Goal: Find specific page/section: Find specific page/section

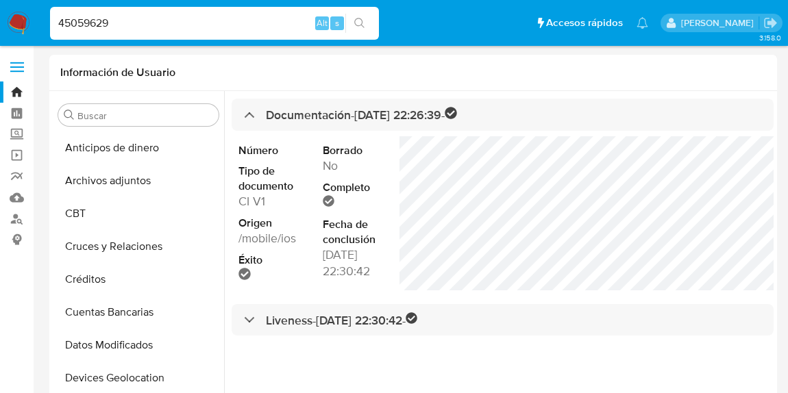
select select "10"
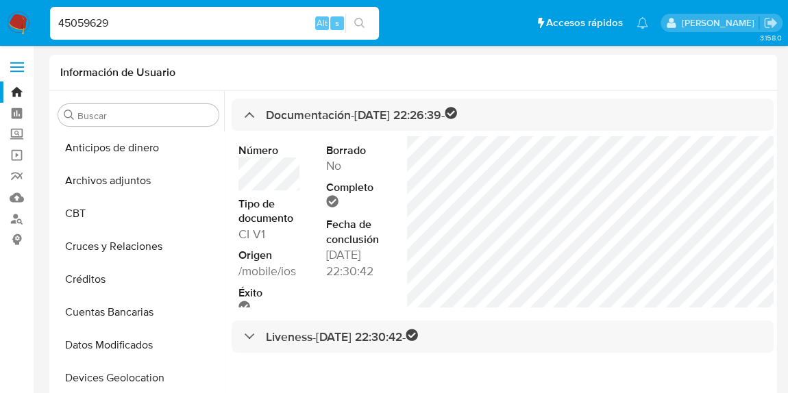
scroll to position [454, 0]
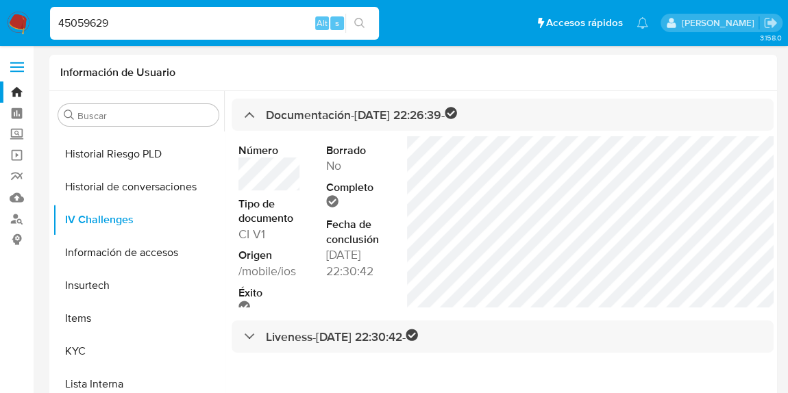
type input "45059629"
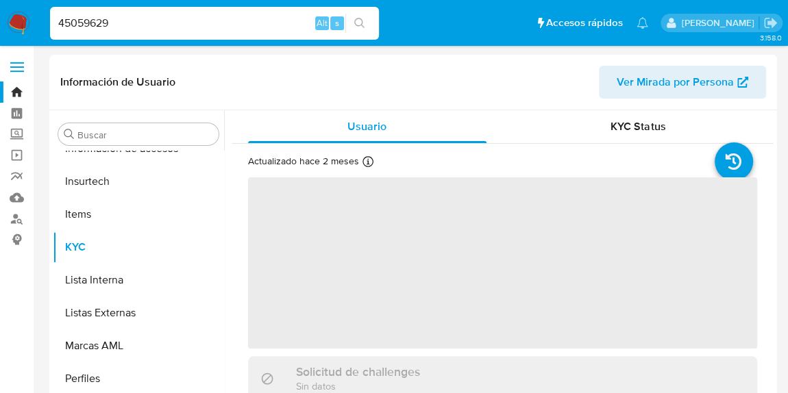
scroll to position [579, 0]
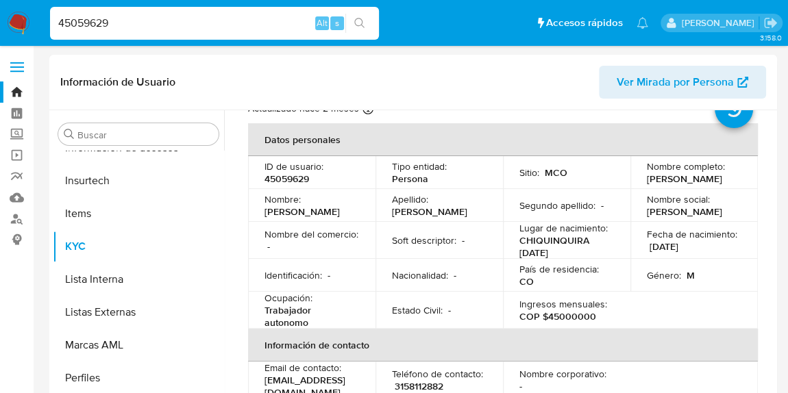
select select "10"
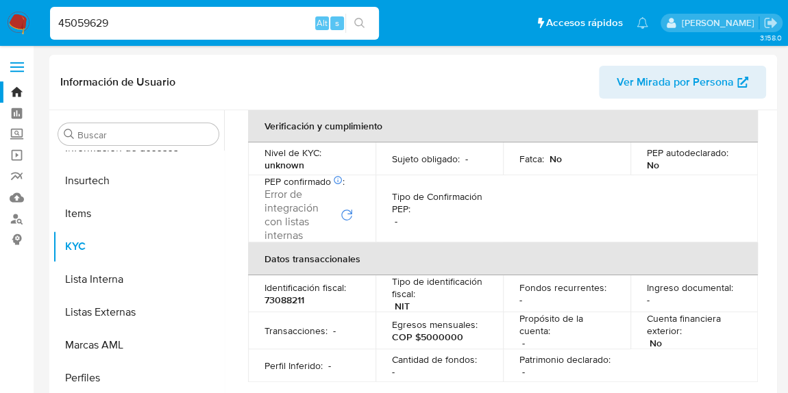
scroll to position [374, 0]
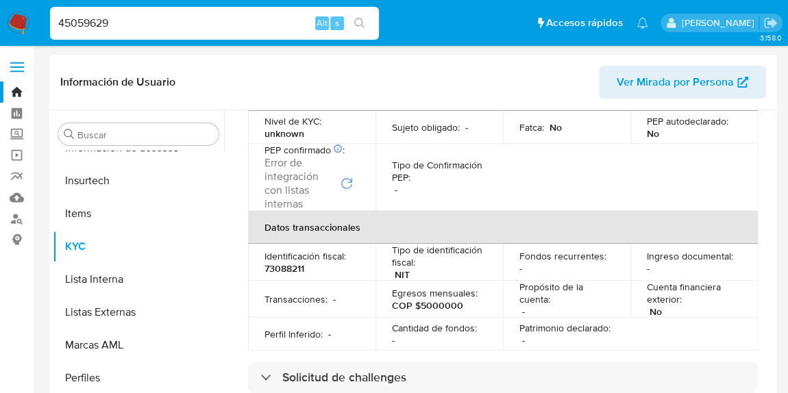
click at [292, 265] on p "73088211" at bounding box center [285, 269] width 40 height 12
click at [291, 267] on p "73088211" at bounding box center [285, 269] width 40 height 12
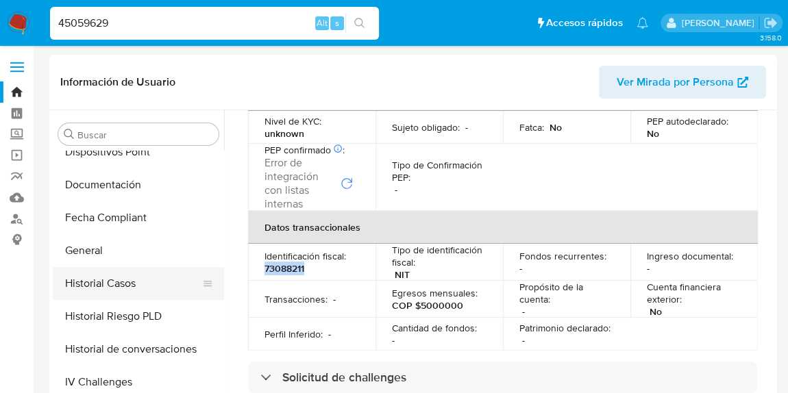
scroll to position [498, 0]
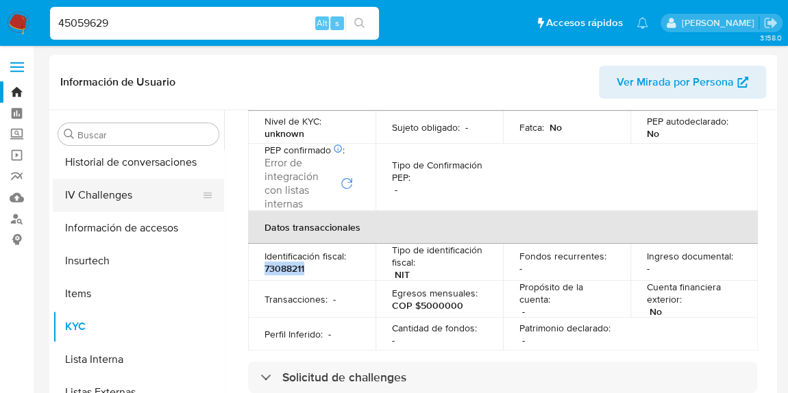
click at [127, 201] on button "IV Challenges" at bounding box center [133, 195] width 160 height 33
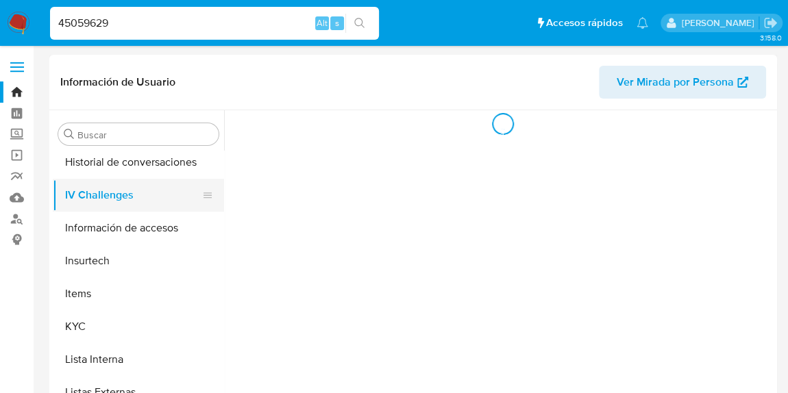
scroll to position [0, 0]
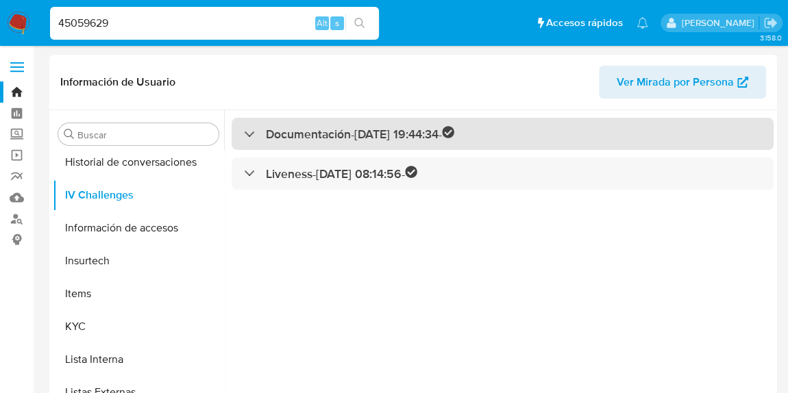
click at [304, 138] on h3 "Documentación - 31/01/2021 19:44:34 -" at bounding box center [360, 134] width 189 height 16
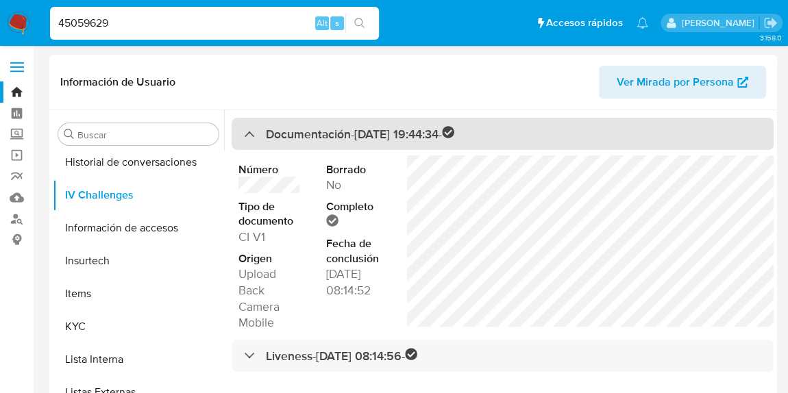
click at [253, 134] on div "Documentación - 31/01/2021 19:44:34 -" at bounding box center [349, 134] width 210 height 16
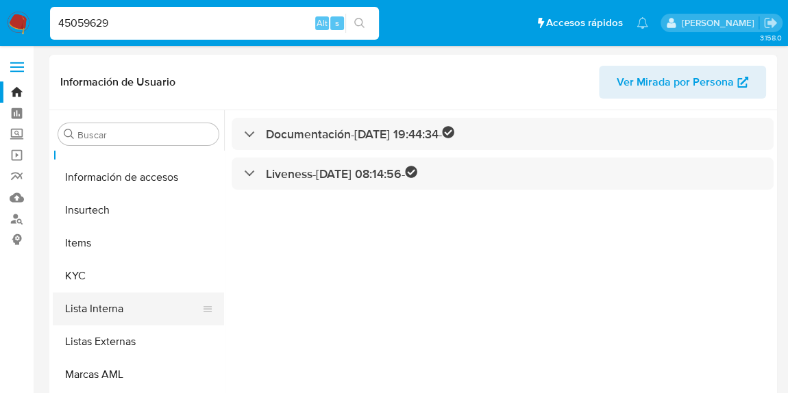
scroll to position [561, 0]
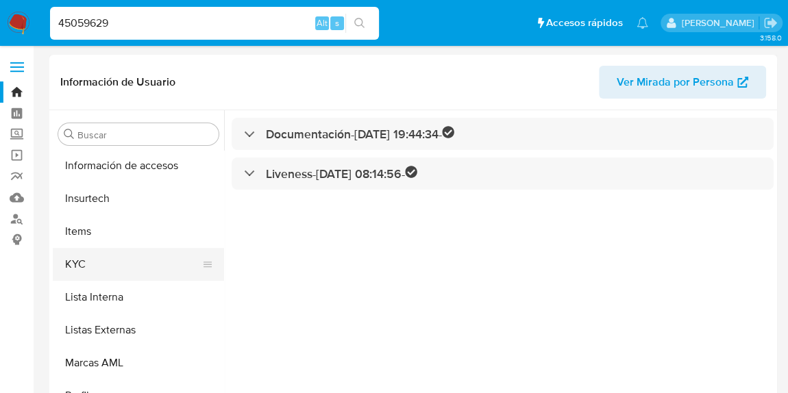
click at [146, 278] on button "KYC" at bounding box center [133, 264] width 160 height 33
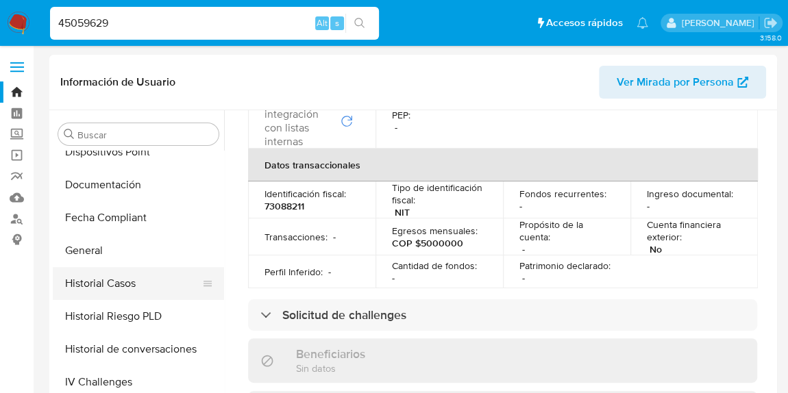
scroll to position [374, 0]
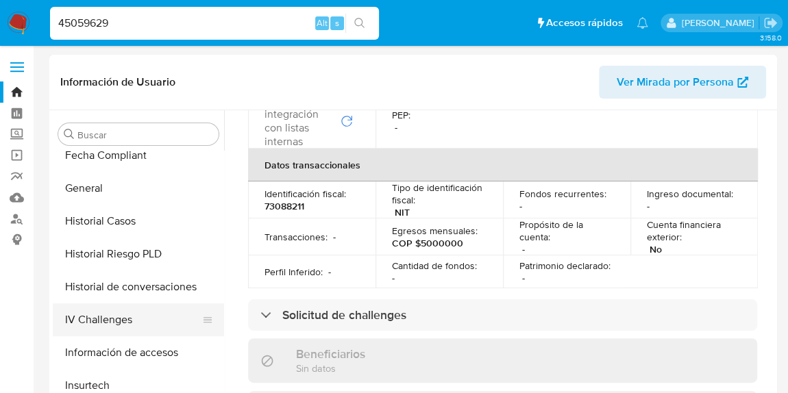
click at [140, 315] on button "IV Challenges" at bounding box center [133, 320] width 160 height 33
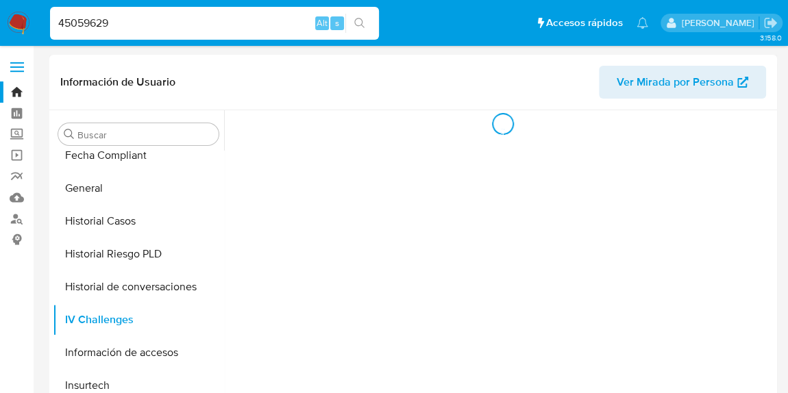
scroll to position [0, 0]
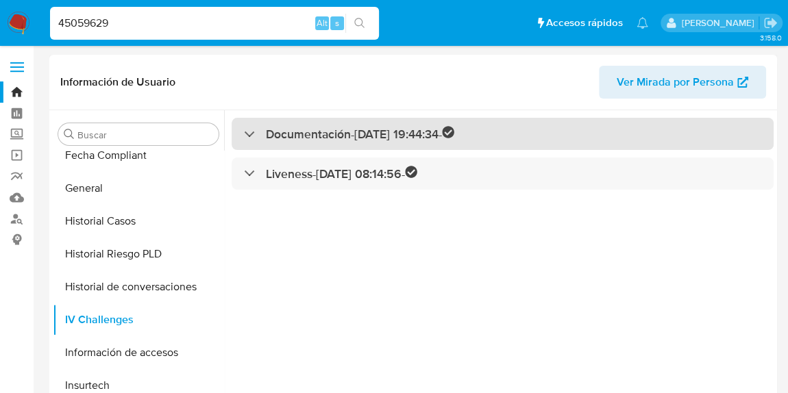
drag, startPoint x: 318, startPoint y: 133, endPoint x: 322, endPoint y: 141, distance: 9.2
click at [317, 133] on h3 "Documentación - 31/01/2021 19:44:34 -" at bounding box center [360, 134] width 189 height 16
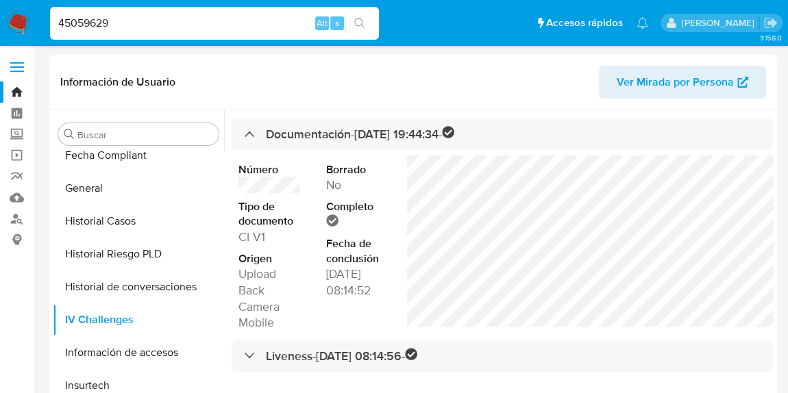
click at [178, 28] on input "45059629" at bounding box center [214, 23] width 329 height 18
drag, startPoint x: 178, startPoint y: 28, endPoint x: 0, endPoint y: 52, distance: 179.1
paste input "281748214"
type input "281748214"
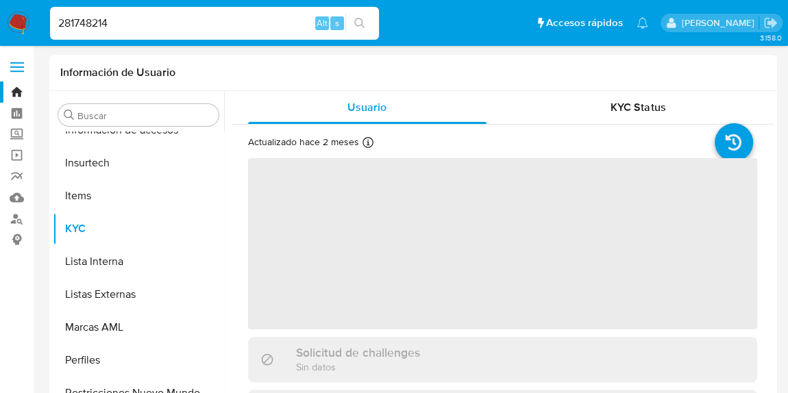
scroll to position [579, 0]
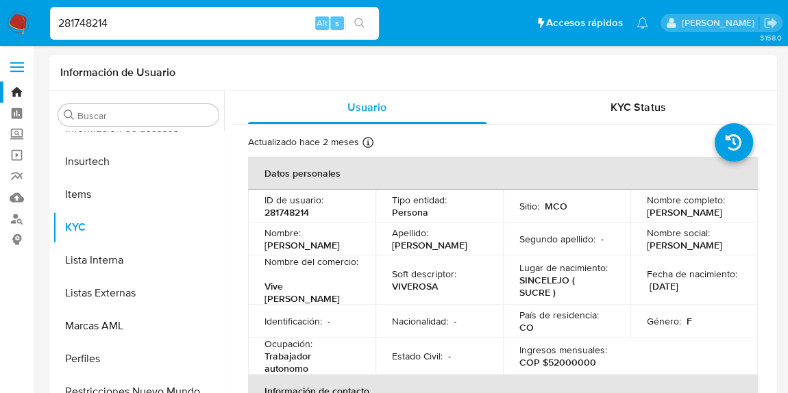
select select "10"
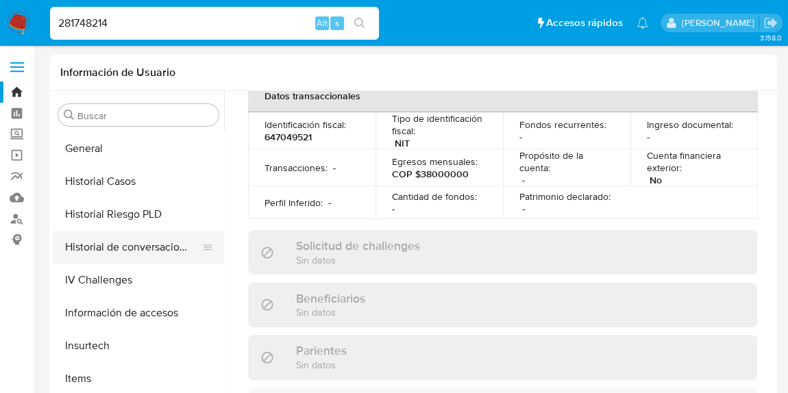
scroll to position [436, 0]
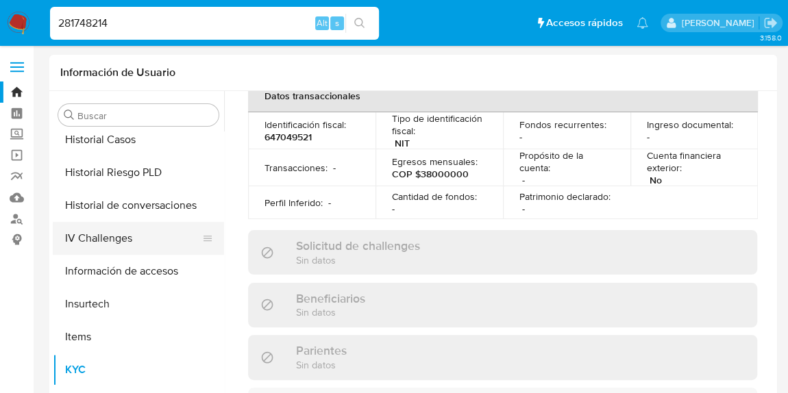
drag, startPoint x: 119, startPoint y: 240, endPoint x: 127, endPoint y: 234, distance: 9.9
click at [119, 239] on button "IV Challenges" at bounding box center [133, 238] width 160 height 33
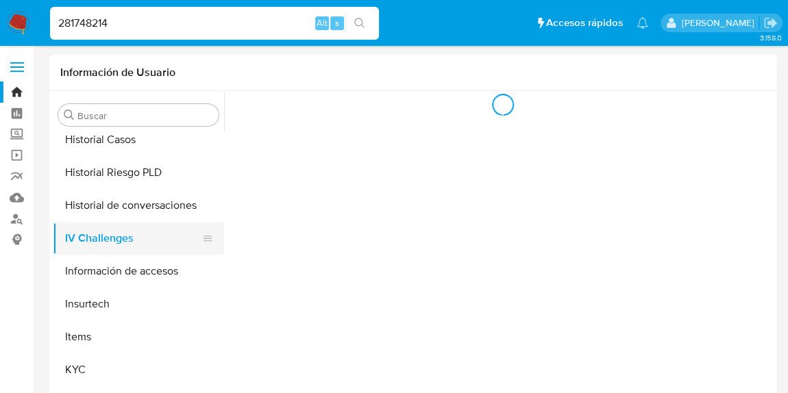
scroll to position [0, 0]
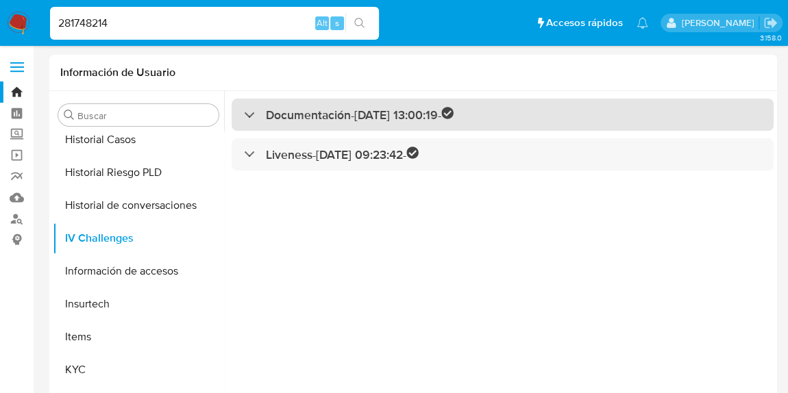
click at [317, 111] on h3 "Documentación - 01/10/2020 13:00:19 -" at bounding box center [360, 115] width 188 height 16
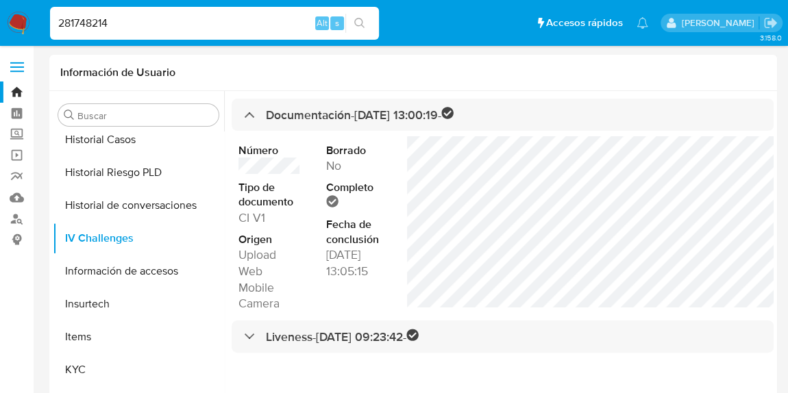
drag, startPoint x: 105, startPoint y: 17, endPoint x: 0, endPoint y: 2, distance: 106.0
click at [0, 2] on nav "Pausado Ver notificaciones 281748214 Alt s Accesos rápidos Presiona las siguien…" at bounding box center [394, 23] width 788 height 46
paste input "501423335"
type input "2501423335"
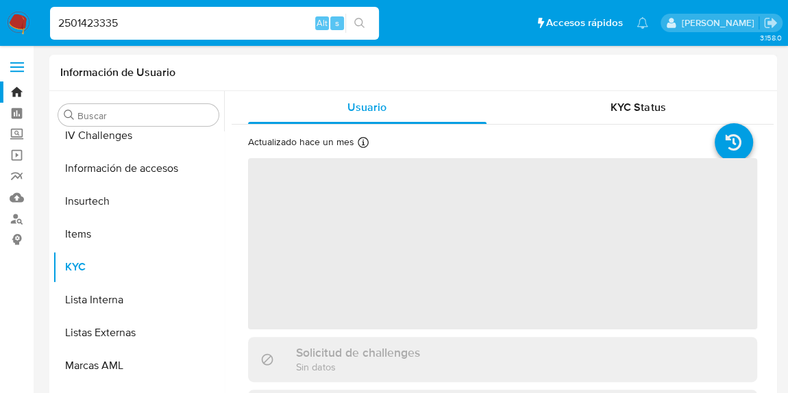
scroll to position [579, 0]
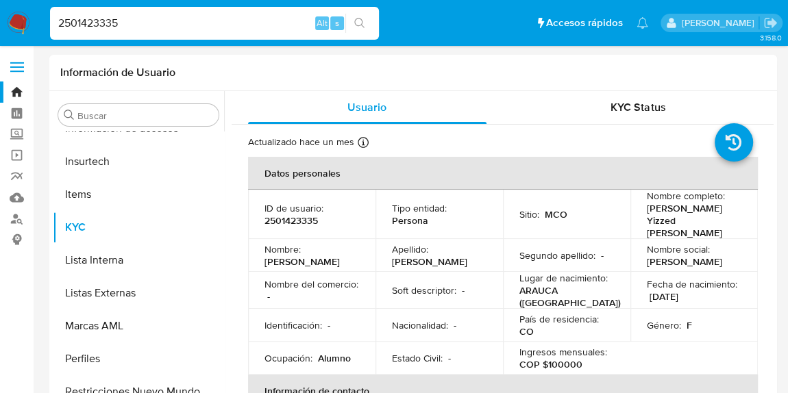
select select "10"
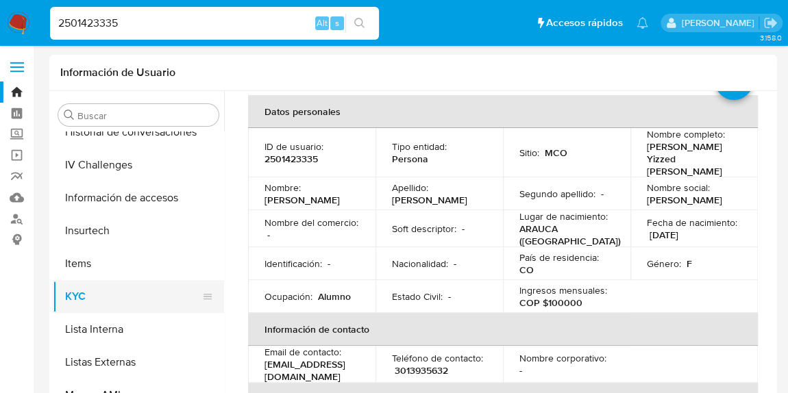
scroll to position [454, 0]
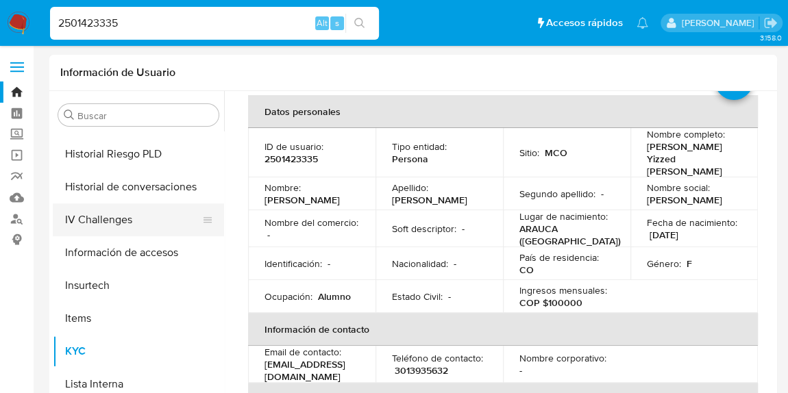
click at [106, 217] on button "IV Challenges" at bounding box center [133, 220] width 160 height 33
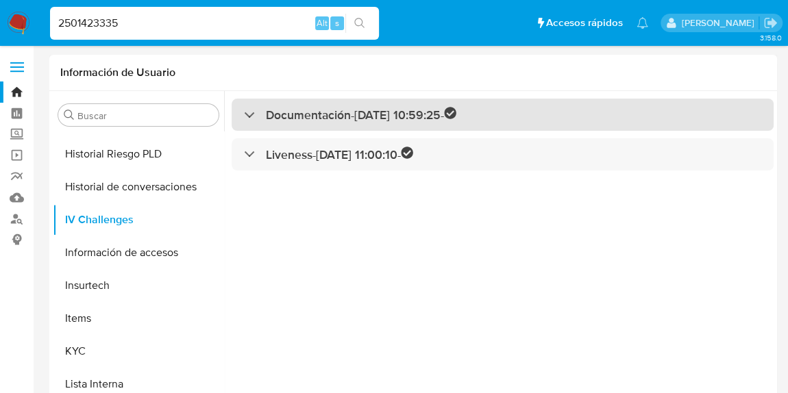
click at [326, 115] on h3 "Documentación - 01/08/2025 10:59:25 -" at bounding box center [361, 115] width 191 height 16
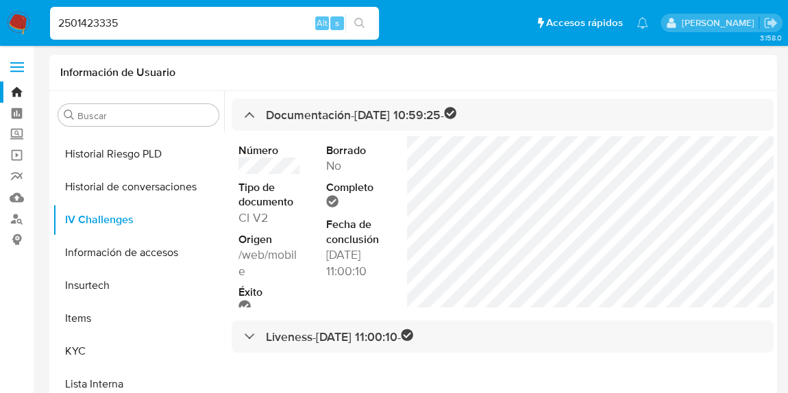
drag, startPoint x: 173, startPoint y: 25, endPoint x: 36, endPoint y: 12, distance: 137.7
click at [36, 12] on nav "Pausado Ver notificaciones 2501423335 Alt s Accesos rápidos Presiona las siguie…" at bounding box center [394, 23] width 788 height 46
paste input "YgxjbGJ3S79YEBrCwgTlpKE1"
type input "YgxjbGJ3S79YEBrCwgTlpKE1"
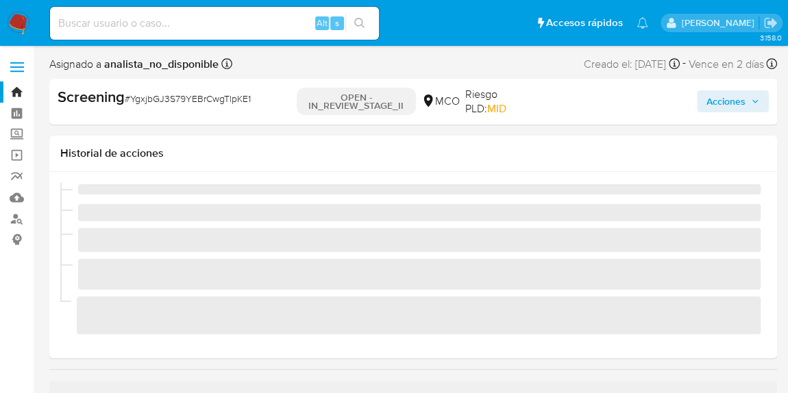
scroll to position [579, 0]
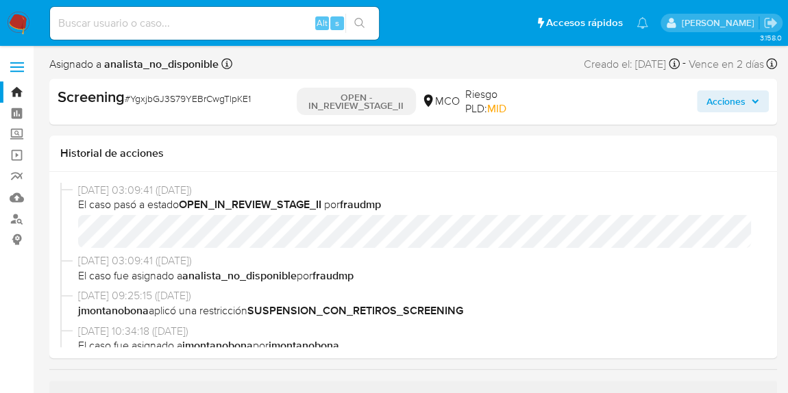
select select "10"
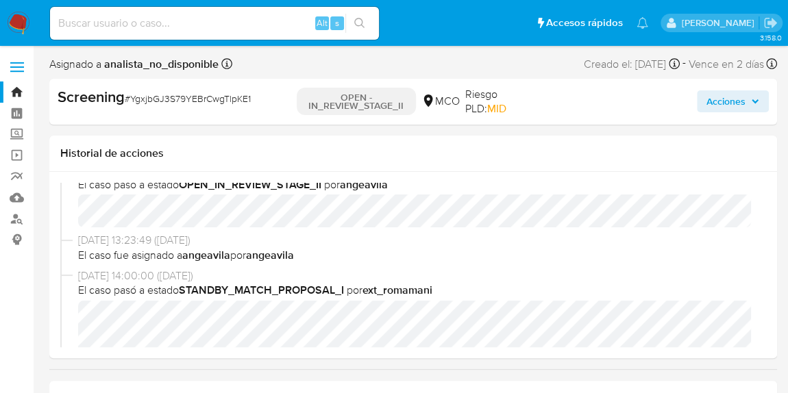
scroll to position [436, 0]
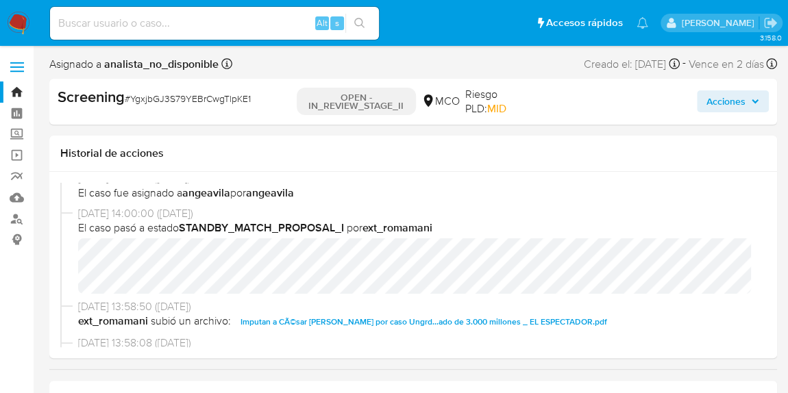
click at [16, 90] on link "Bandeja" at bounding box center [81, 92] width 163 height 21
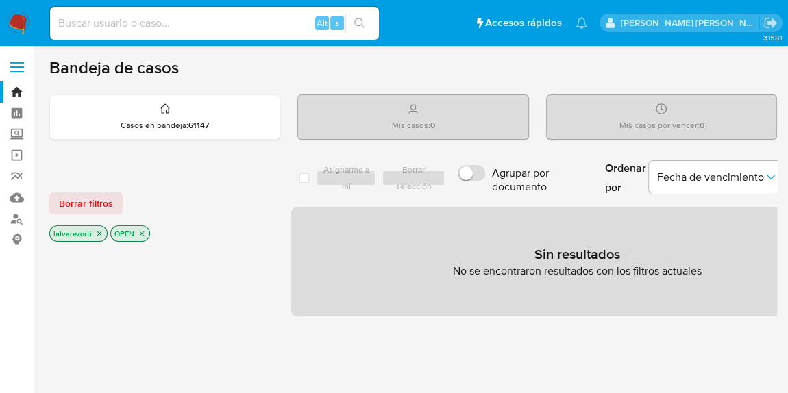
click at [142, 237] on p "OPEN" at bounding box center [130, 233] width 38 height 15
click at [142, 233] on icon "close-filter" at bounding box center [142, 234] width 8 height 8
click at [99, 234] on icon "close-filter" at bounding box center [99, 235] width 5 height 5
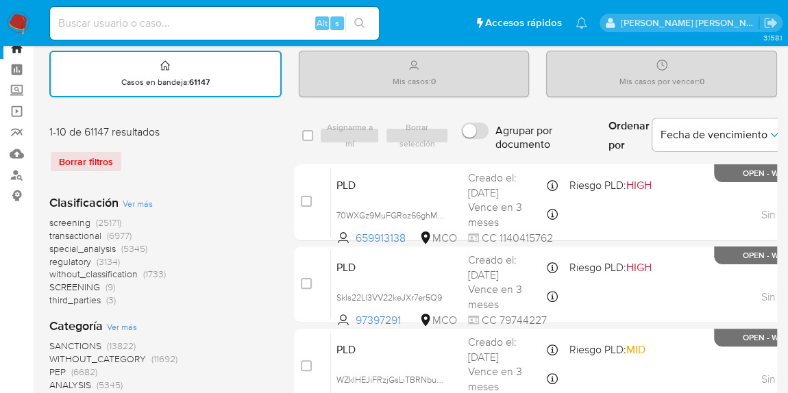
scroll to position [62, 0]
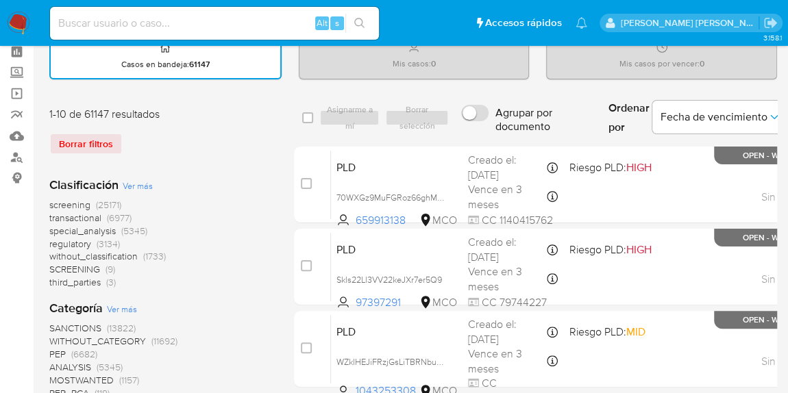
click at [109, 203] on span "(25171)" at bounding box center [108, 205] width 25 height 14
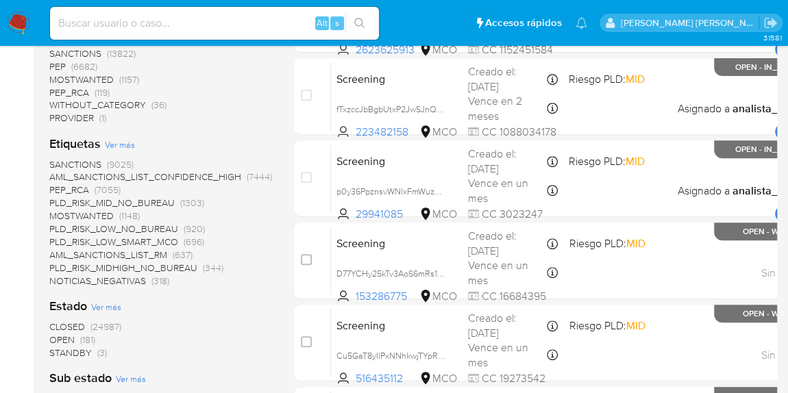
scroll to position [249, 0]
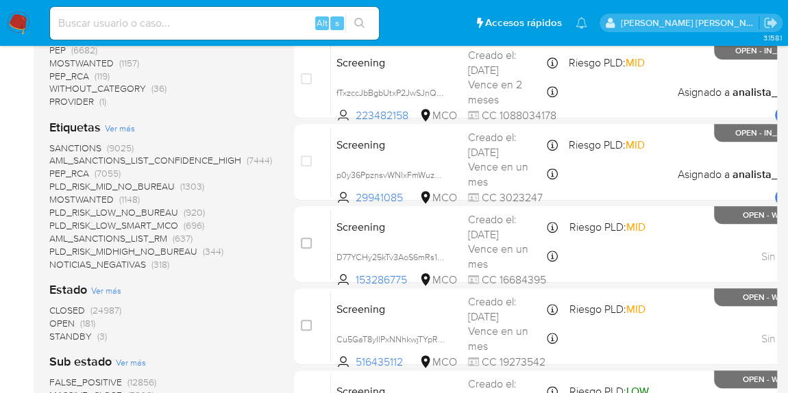
click at [86, 325] on span "(181)" at bounding box center [87, 324] width 15 height 14
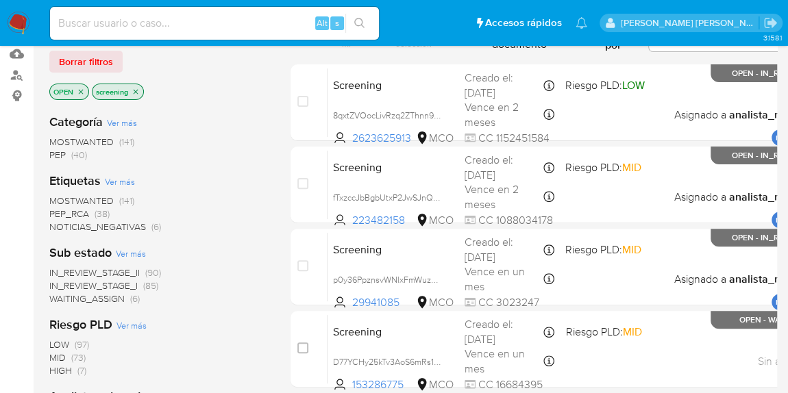
scroll to position [124, 0]
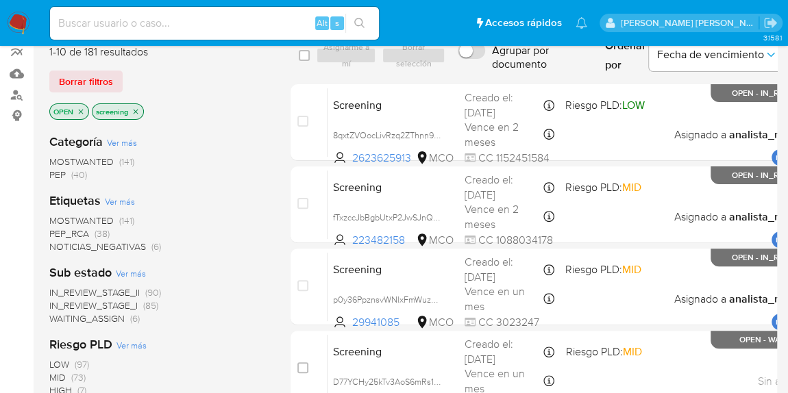
click at [157, 291] on span "(90)" at bounding box center [153, 293] width 16 height 14
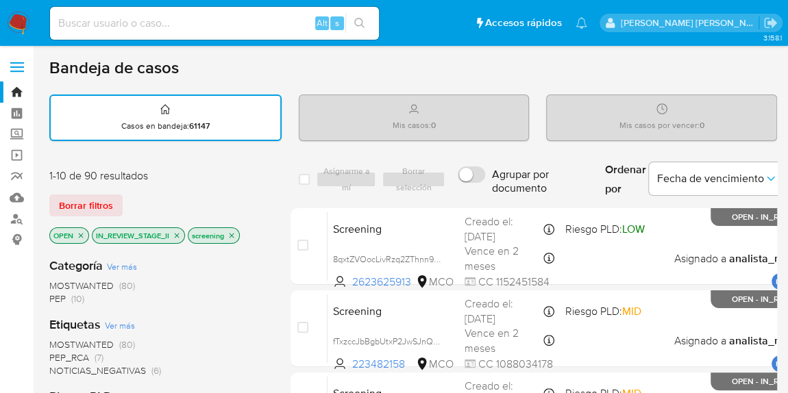
click at [198, 23] on input at bounding box center [214, 23] width 329 height 18
paste input "1898289258"
type input "1898289258"
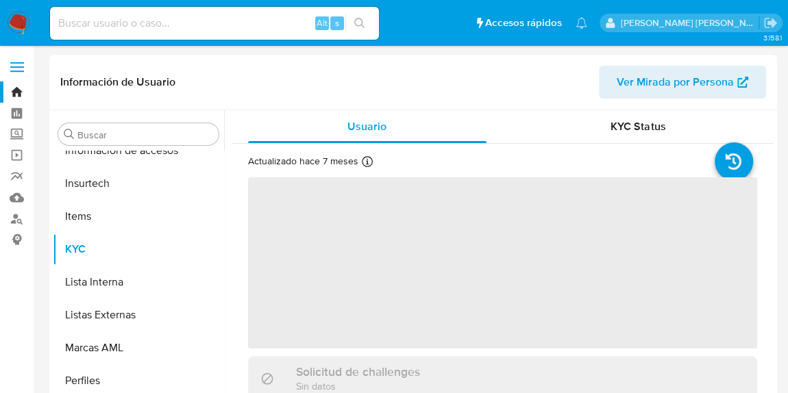
scroll to position [579, 0]
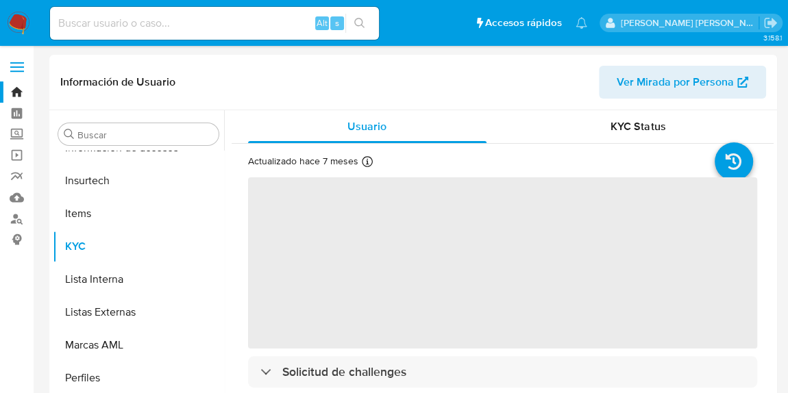
select select "10"
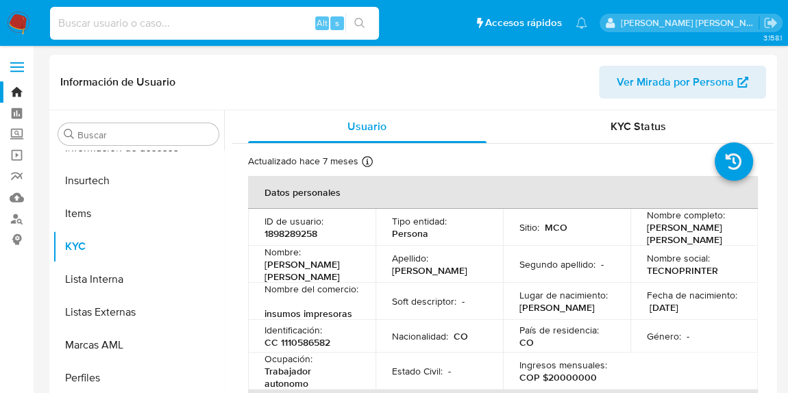
click at [123, 21] on input at bounding box center [214, 23] width 329 height 18
paste input "0sL0pVBcmaH3H8XvL2kII1Hd"
type input "0sL0pVBcmaH3H8XvL2kII1Hd"
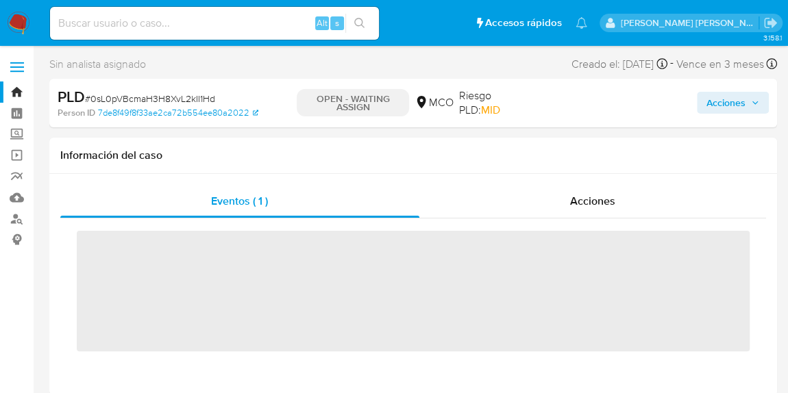
scroll to position [579, 0]
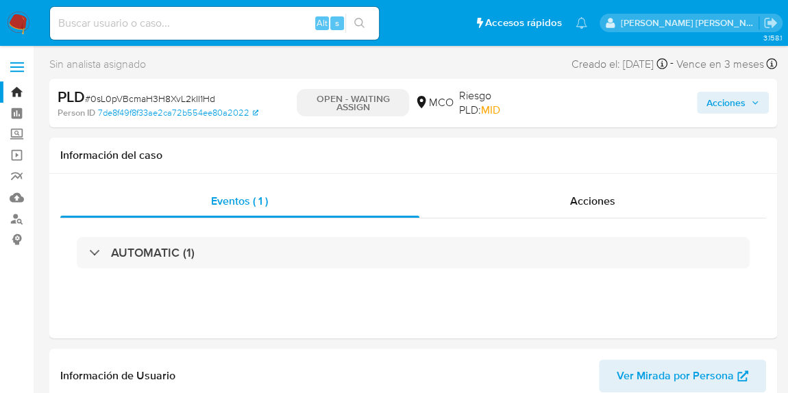
select select "10"
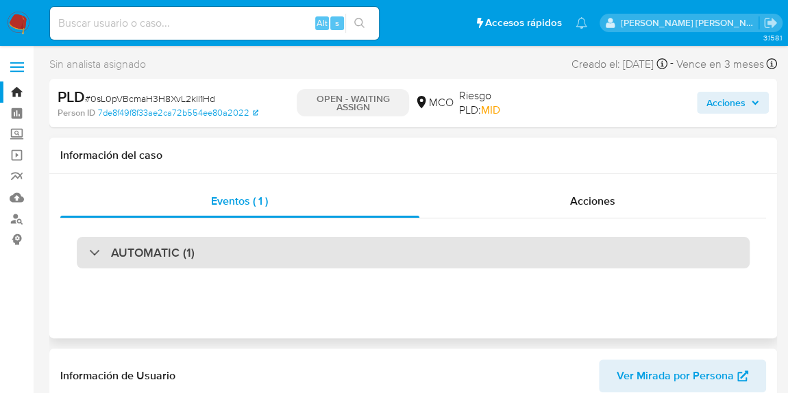
click at [222, 248] on div "AUTOMATIC (1)" at bounding box center [413, 253] width 673 height 32
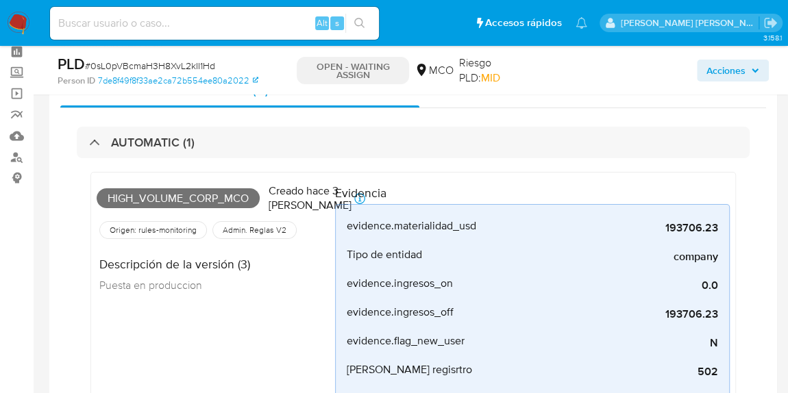
scroll to position [124, 0]
